Goal: Find contact information: Find contact information

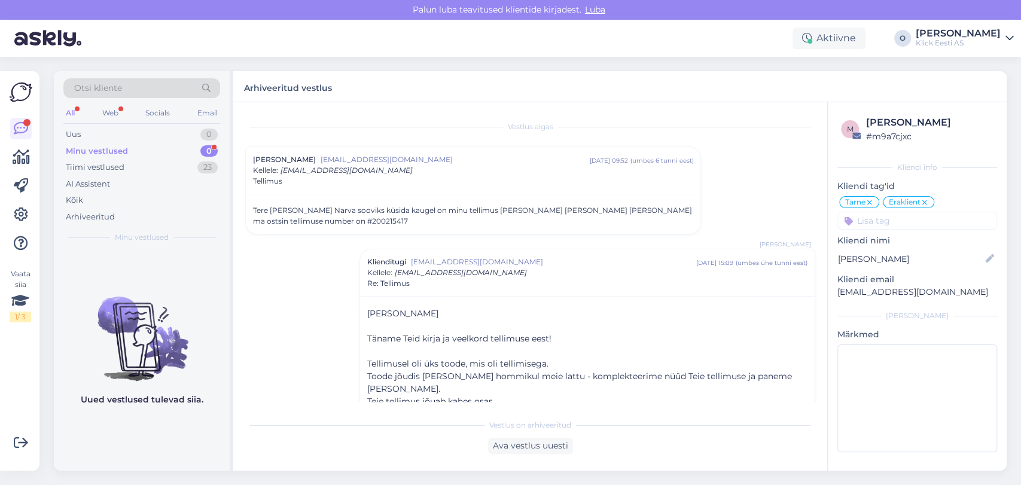
scroll to position [33, 0]
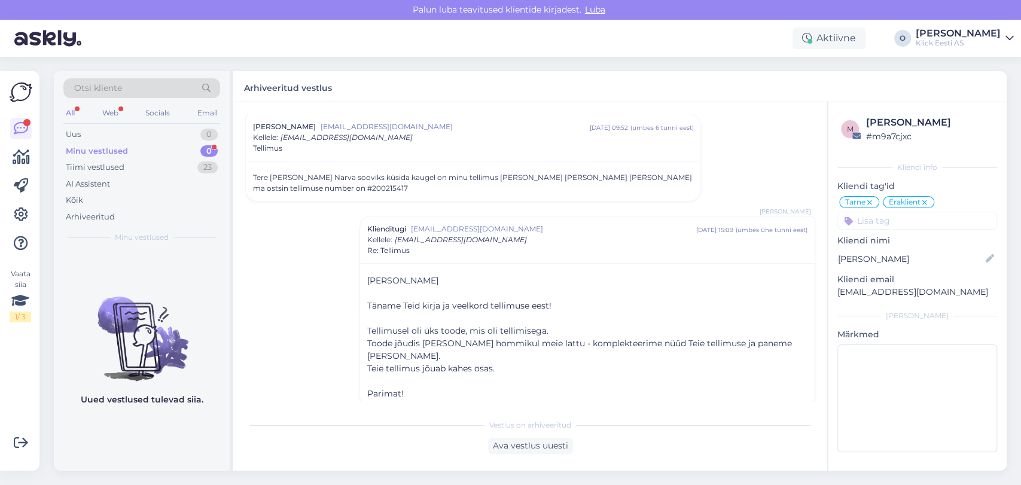
click at [140, 151] on div "Minu vestlused 0" at bounding box center [141, 151] width 157 height 17
click at [130, 129] on div "Uus 1" at bounding box center [141, 134] width 157 height 17
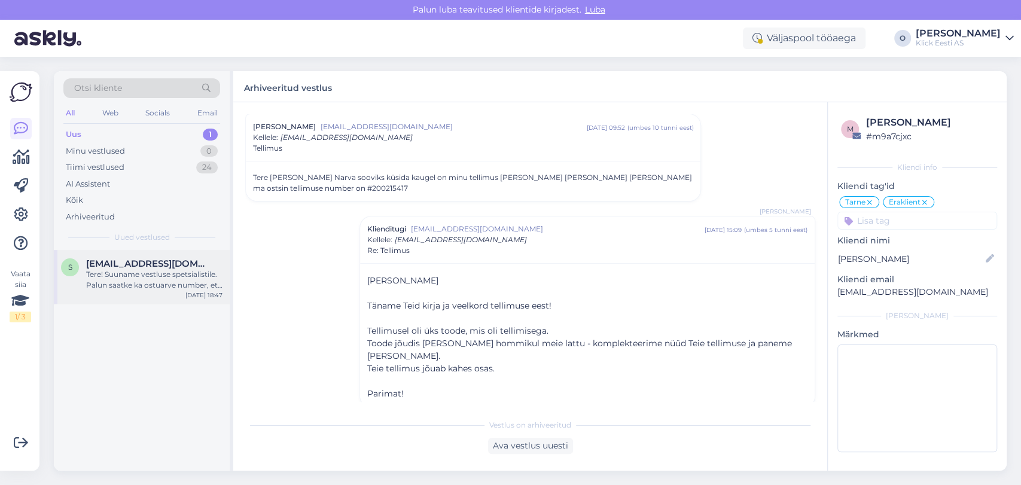
click at [138, 278] on div "Tere! Suuname vestluse spetsialistile. Palun saatke ka ostuarve number, et teak…" at bounding box center [154, 280] width 136 height 22
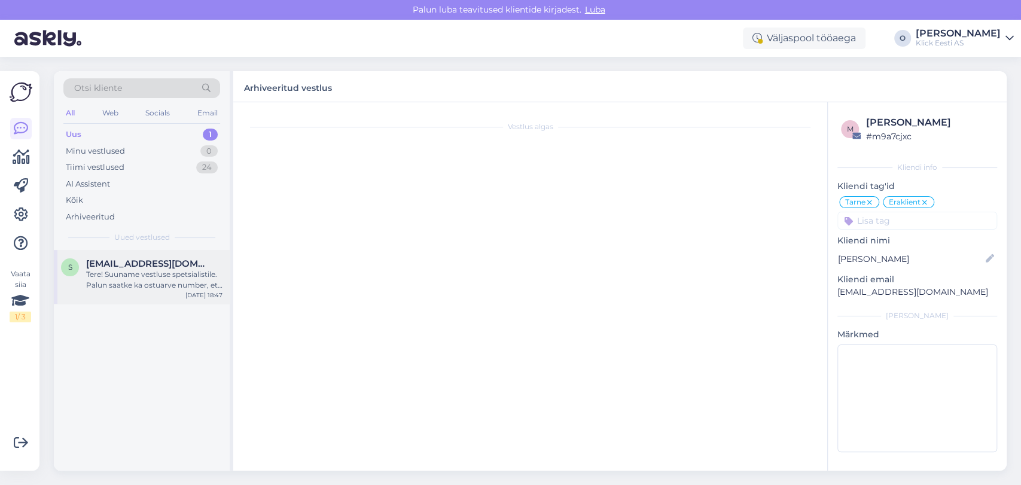
scroll to position [34, 0]
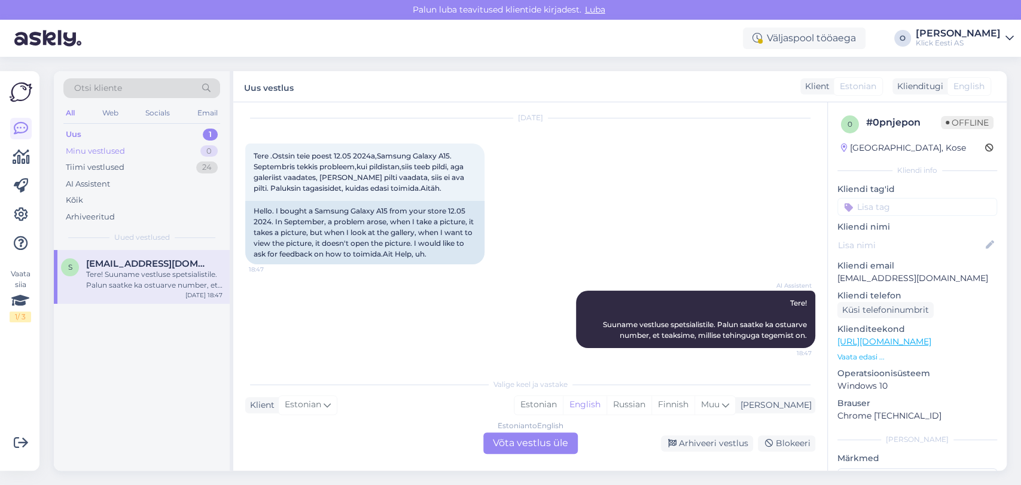
click at [154, 158] on div "Minu vestlused 0" at bounding box center [141, 151] width 157 height 17
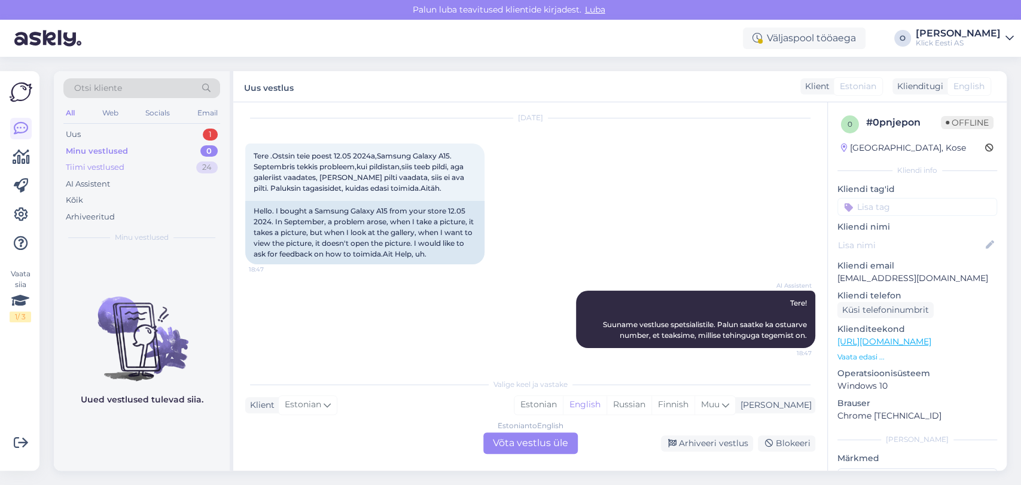
click at [153, 165] on div "Tiimi vestlused 24" at bounding box center [141, 167] width 157 height 17
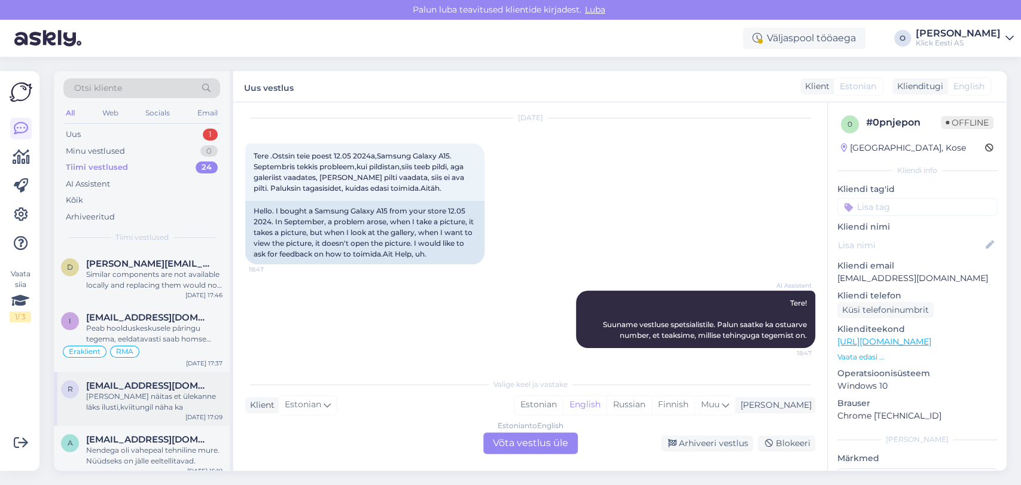
click at [144, 383] on span "[EMAIL_ADDRESS][DOMAIN_NAME]" at bounding box center [148, 386] width 124 height 11
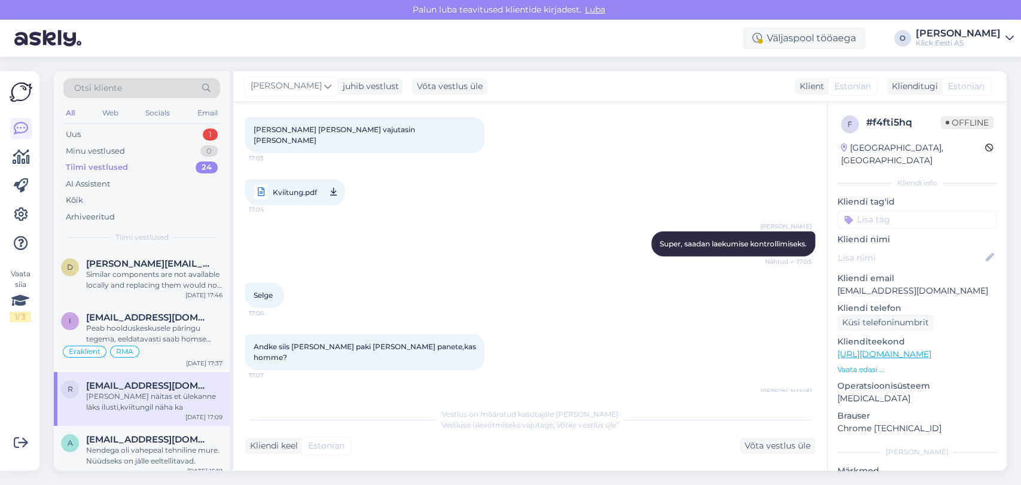
scroll to position [2033, 0]
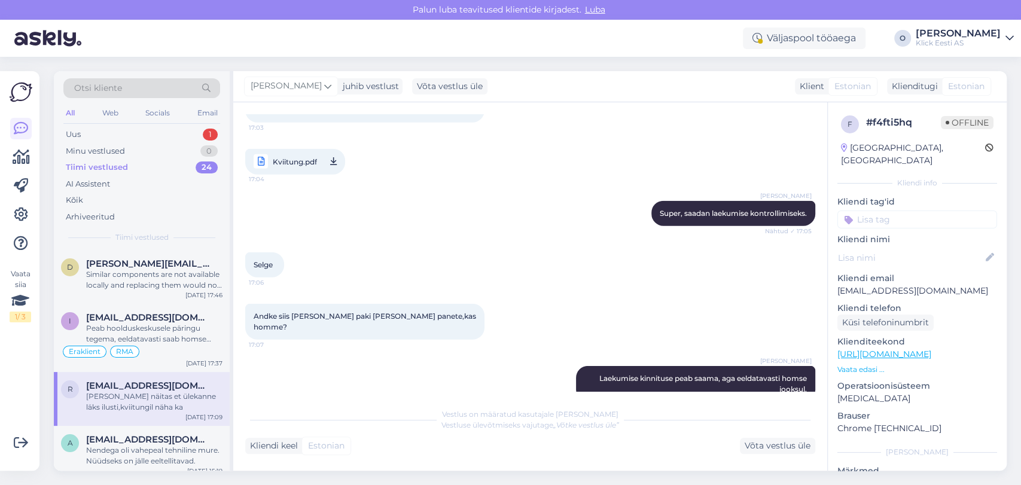
click at [886, 285] on p "[EMAIL_ADDRESS][DOMAIN_NAME]" at bounding box center [918, 291] width 160 height 13
copy p "[EMAIL_ADDRESS][DOMAIN_NAME]"
